Goal: Transaction & Acquisition: Obtain resource

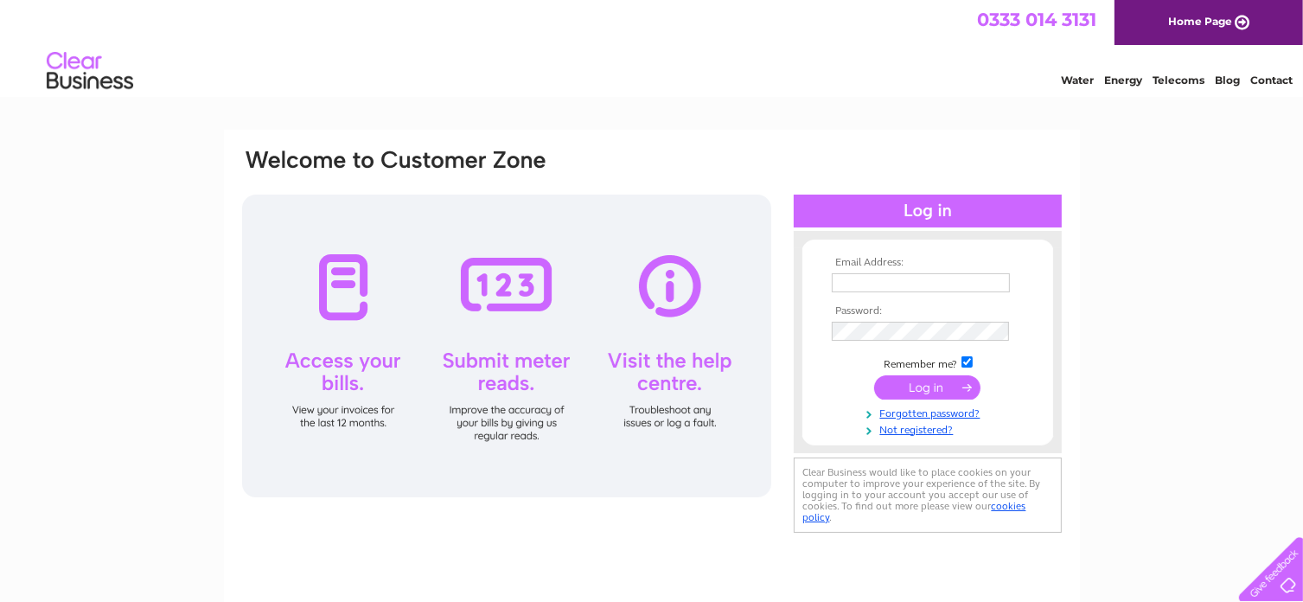
click at [868, 272] on td at bounding box center [928, 283] width 201 height 28
click at [853, 285] on input "text" at bounding box center [921, 282] width 178 height 19
type input "davidvbishop52@gmail.com"
click at [909, 390] on input "submit" at bounding box center [927, 388] width 106 height 24
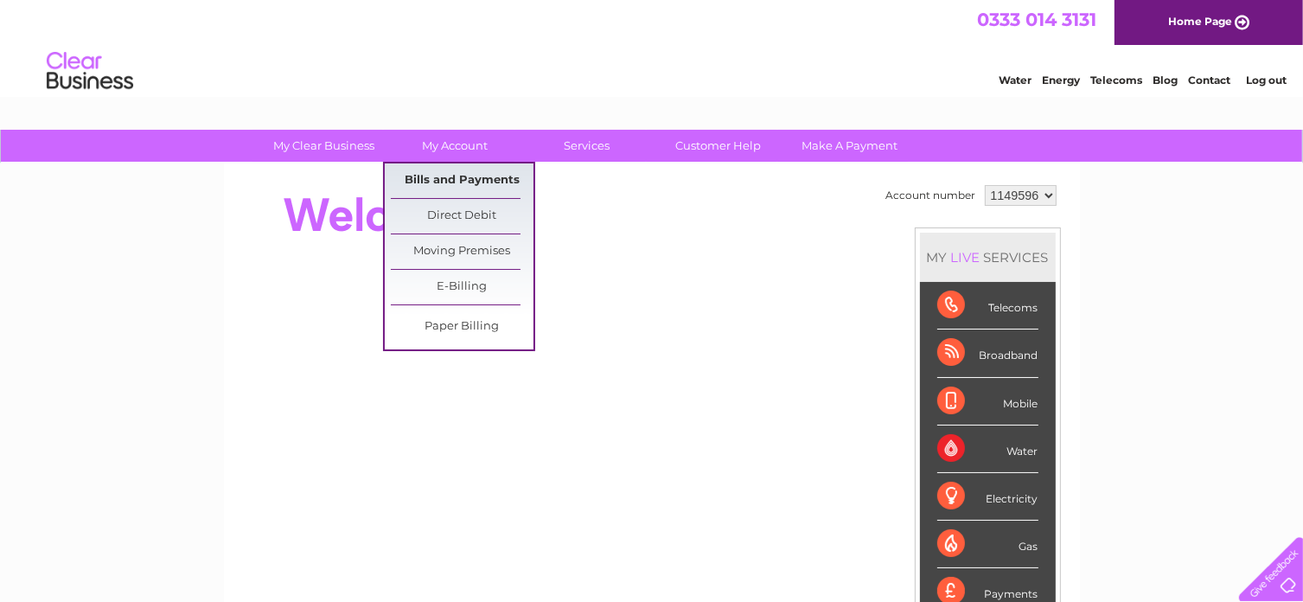
click at [428, 169] on link "Bills and Payments" at bounding box center [462, 180] width 143 height 35
click at [427, 182] on link "Bills and Payments" at bounding box center [462, 180] width 143 height 35
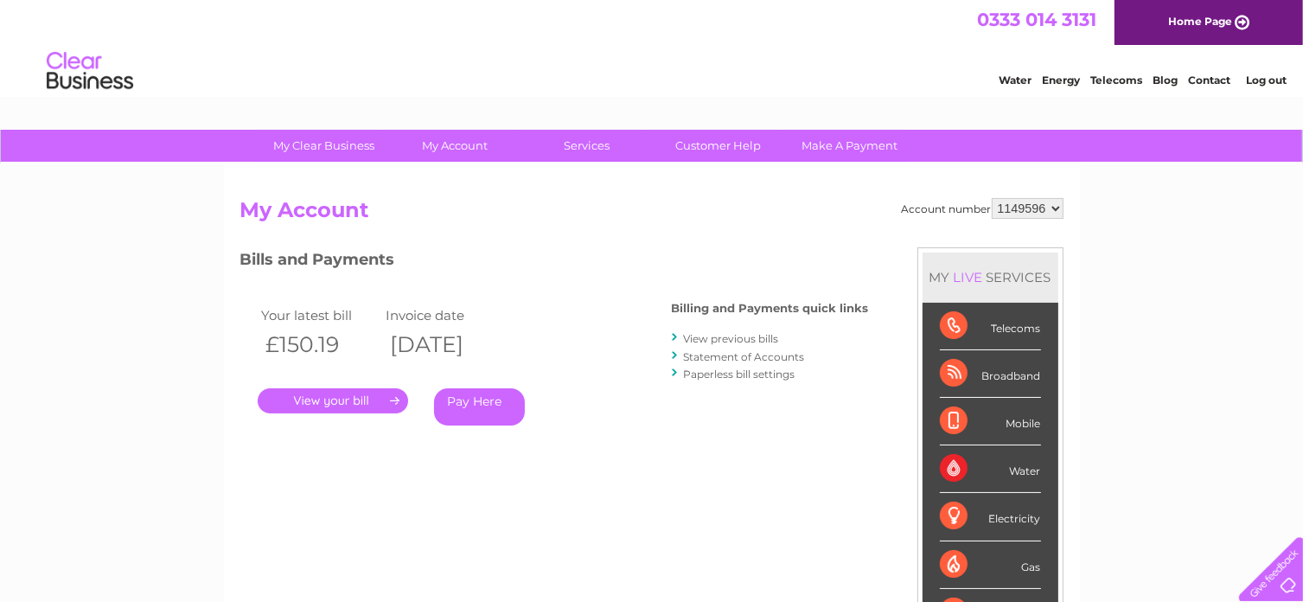
click at [354, 404] on link "." at bounding box center [333, 400] width 150 height 25
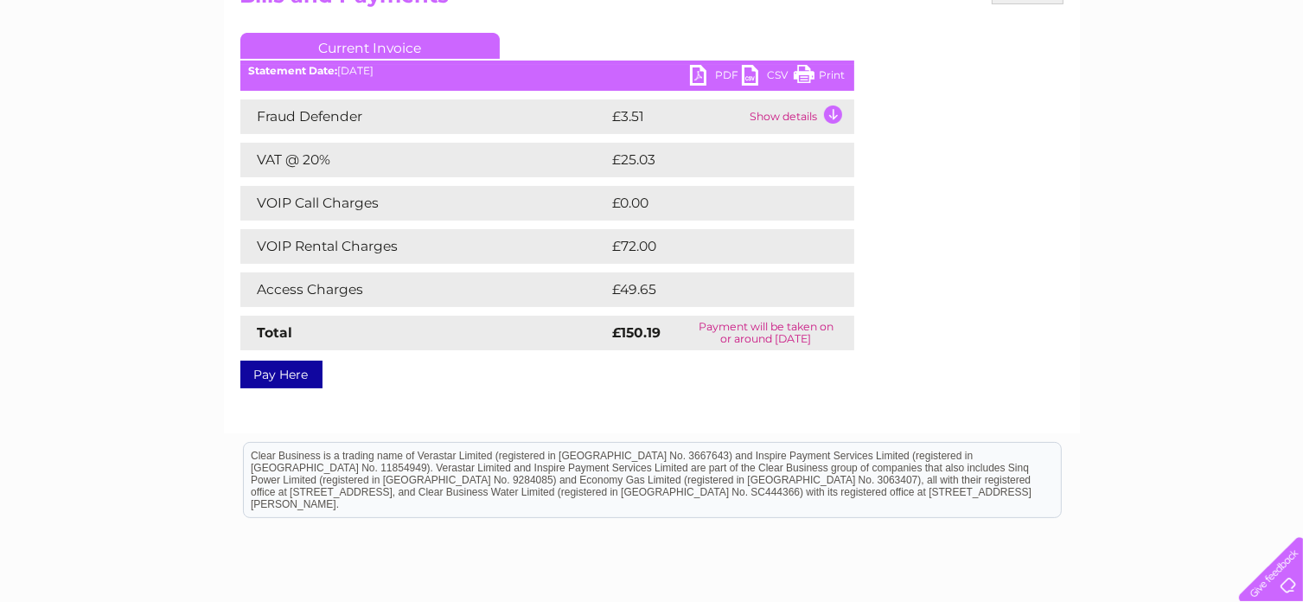
scroll to position [216, 0]
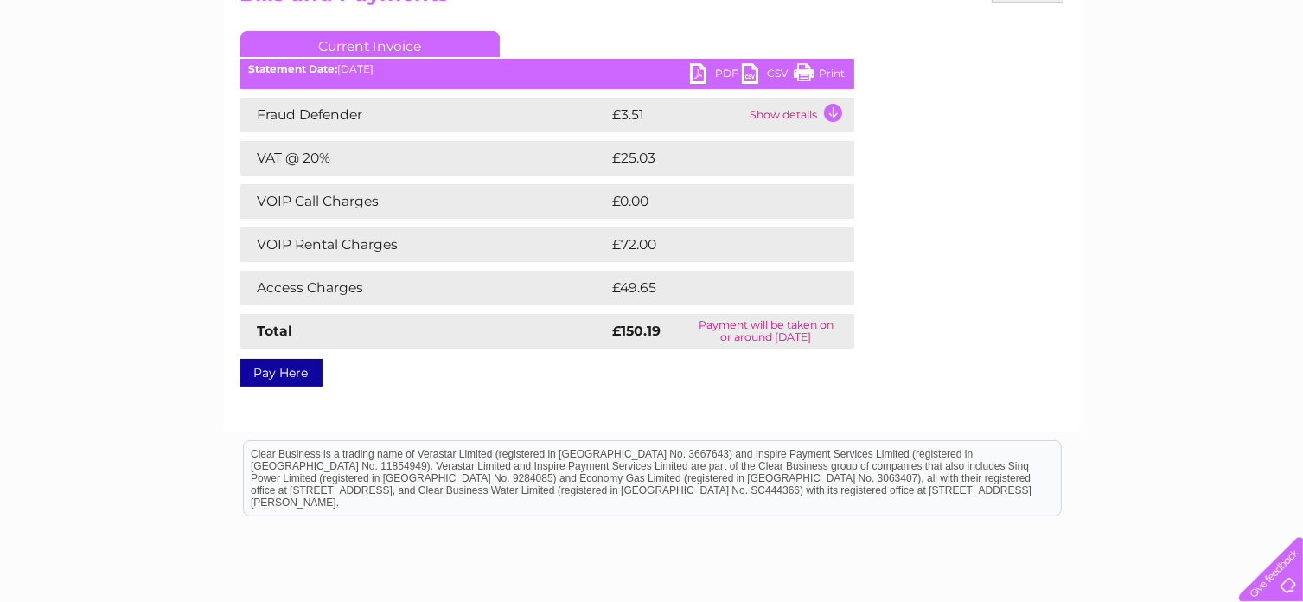
click at [699, 73] on link "PDF" at bounding box center [716, 75] width 52 height 25
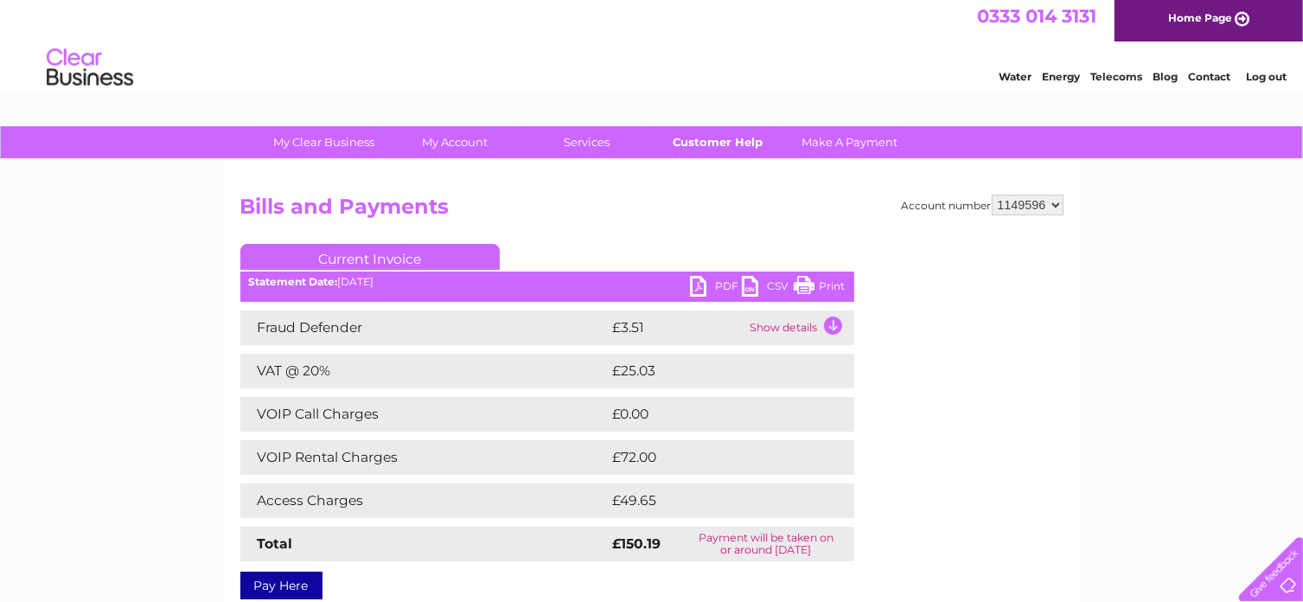
scroll to position [0, 0]
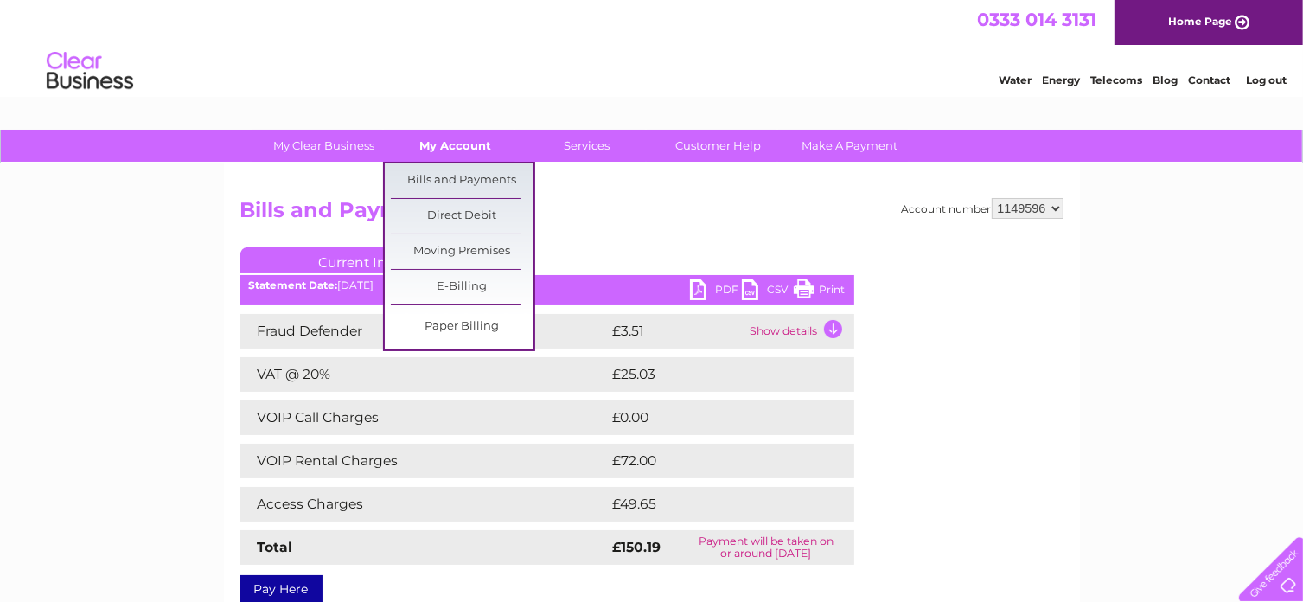
click at [434, 140] on link "My Account" at bounding box center [455, 146] width 143 height 32
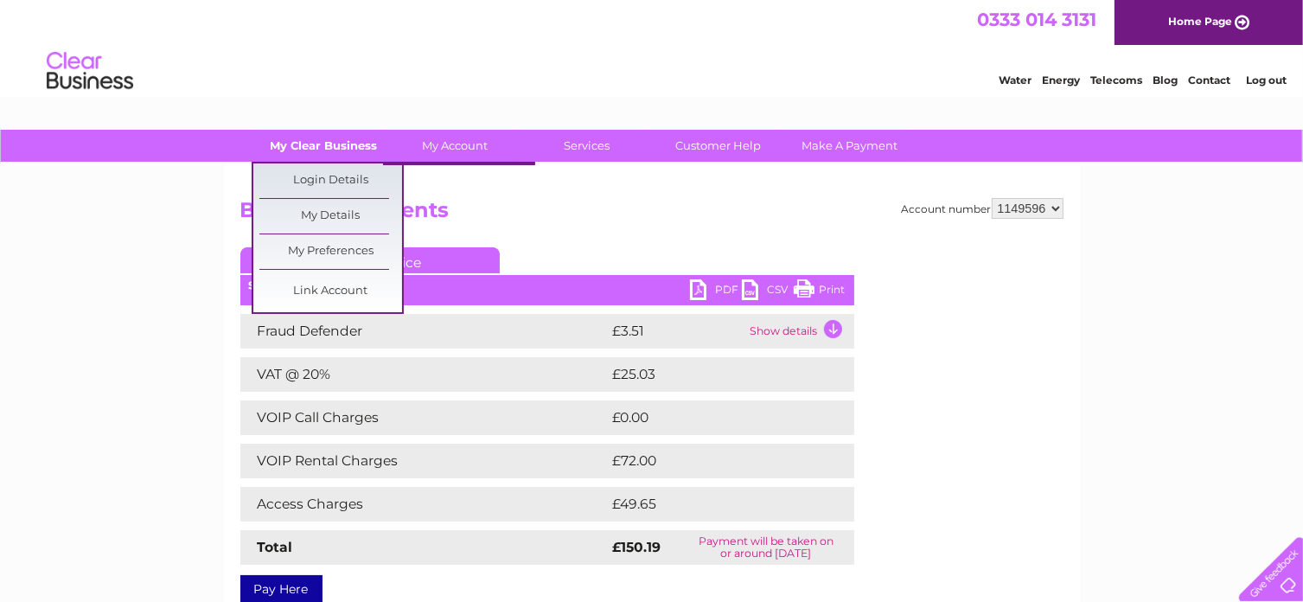
click at [370, 144] on link "My Clear Business" at bounding box center [324, 146] width 143 height 32
click at [367, 190] on link "Login Details" at bounding box center [330, 180] width 143 height 35
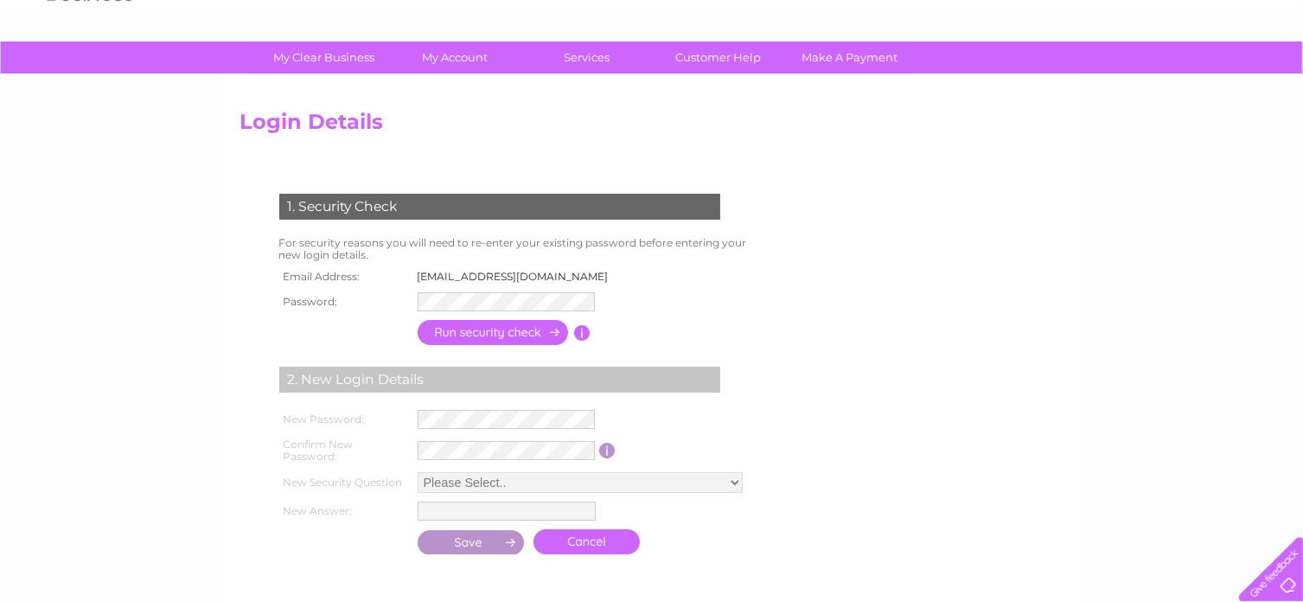
scroll to position [238, 0]
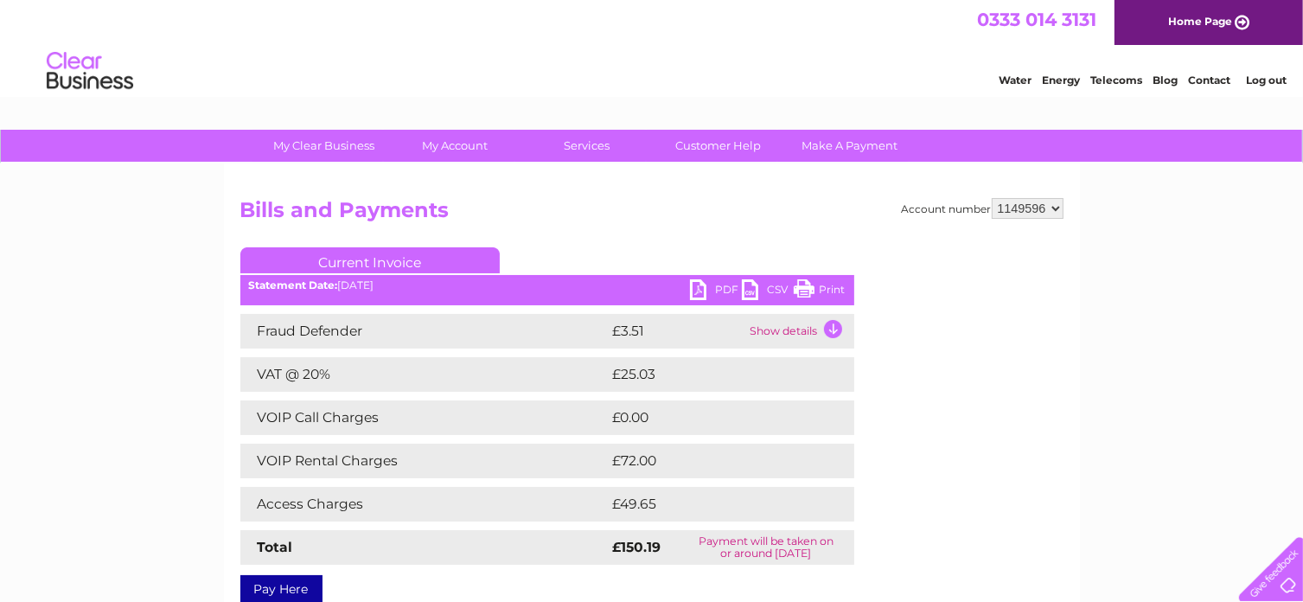
click at [1263, 78] on link "Log out" at bounding box center [1266, 80] width 41 height 13
